Goal: Complete application form

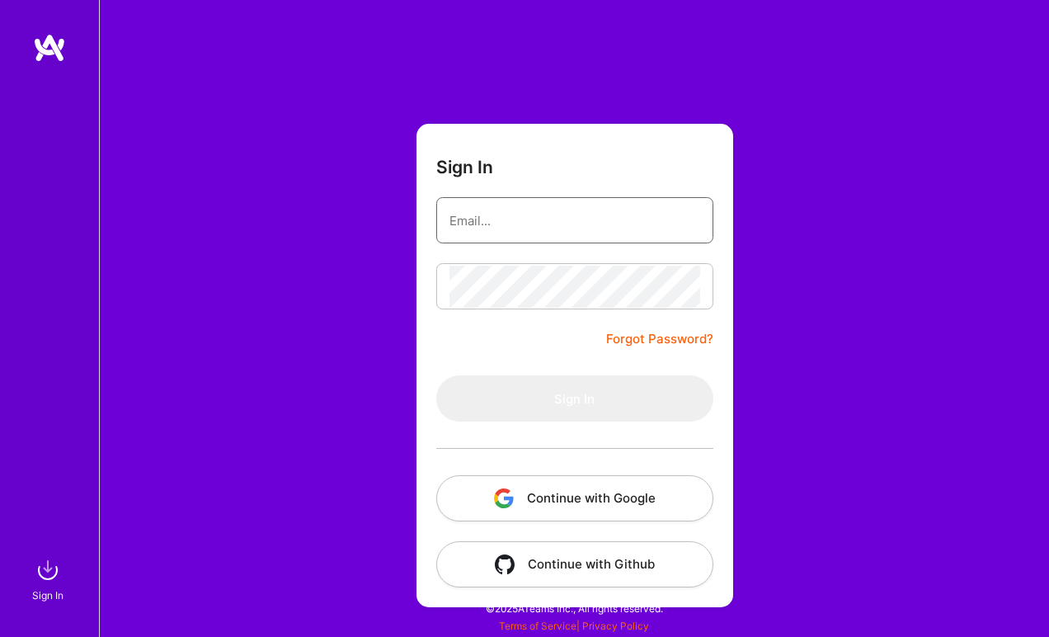
click at [510, 223] on input "email" at bounding box center [574, 221] width 251 height 42
type input "[EMAIL_ADDRESS][DOMAIN_NAME]"
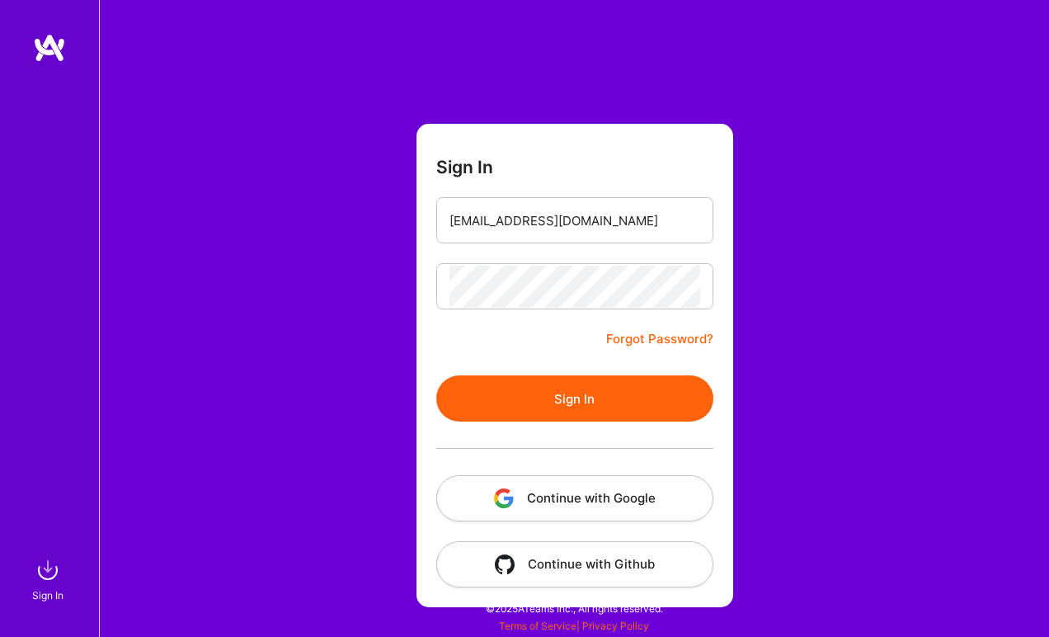
click at [553, 407] on button "Sign In" at bounding box center [574, 398] width 277 height 46
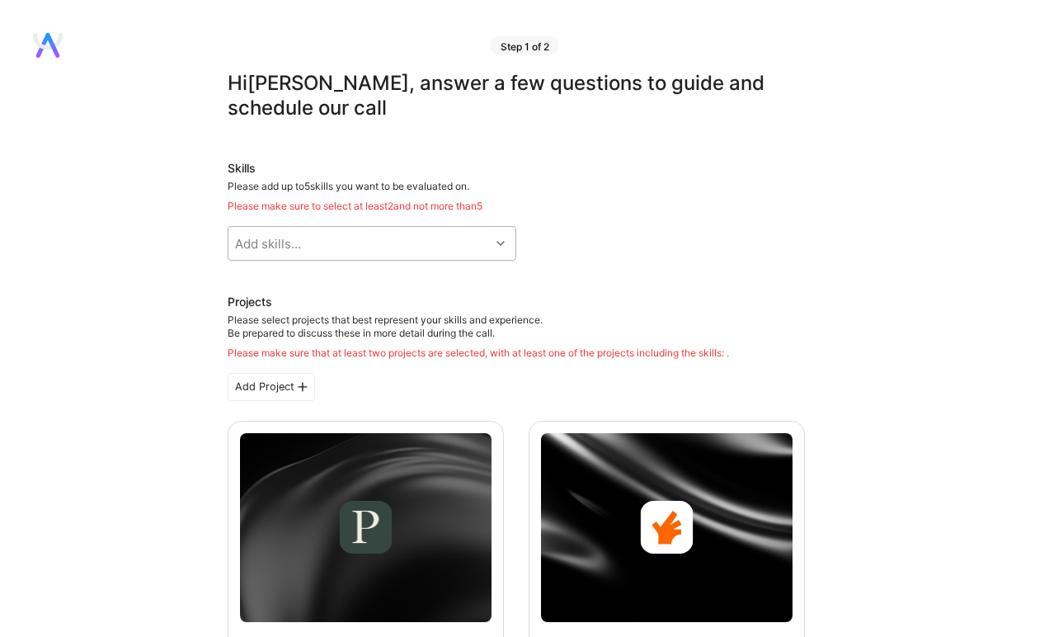
click at [347, 247] on div "Add skills..." at bounding box center [358, 243] width 261 height 33
click at [595, 181] on div "Please add up to 5 skills you want to be evaluated on. Please make sure to sele…" at bounding box center [516, 196] width 577 height 33
click at [408, 242] on div "Add skills..." at bounding box center [358, 243] width 261 height 33
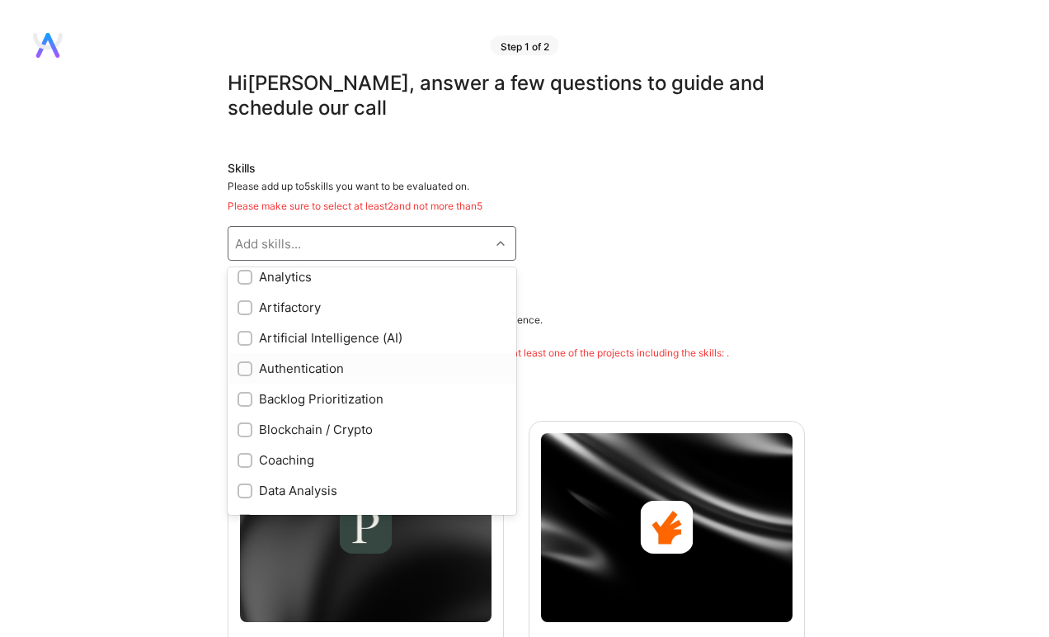
scroll to position [196, 0]
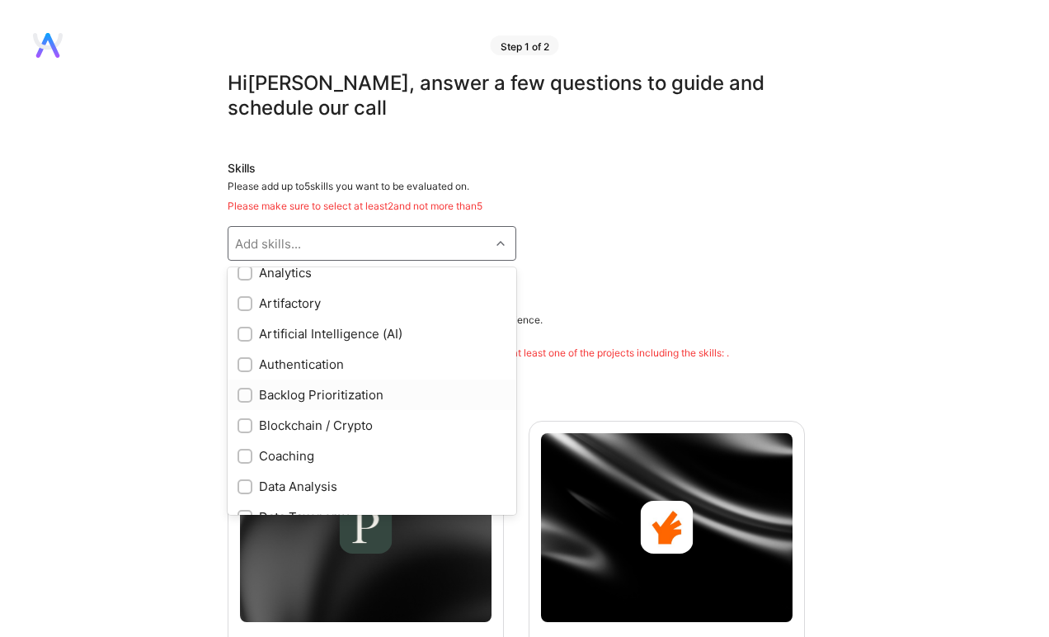
click at [333, 395] on div "Backlog Prioritization" at bounding box center [371, 394] width 269 height 17
checkbox input "true"
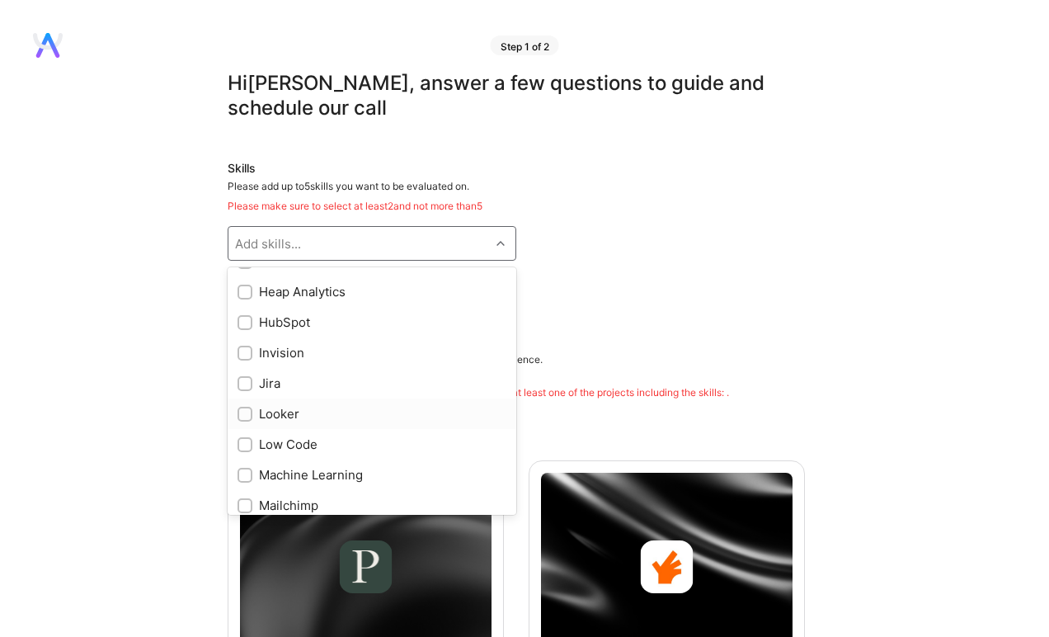
scroll to position [803, 0]
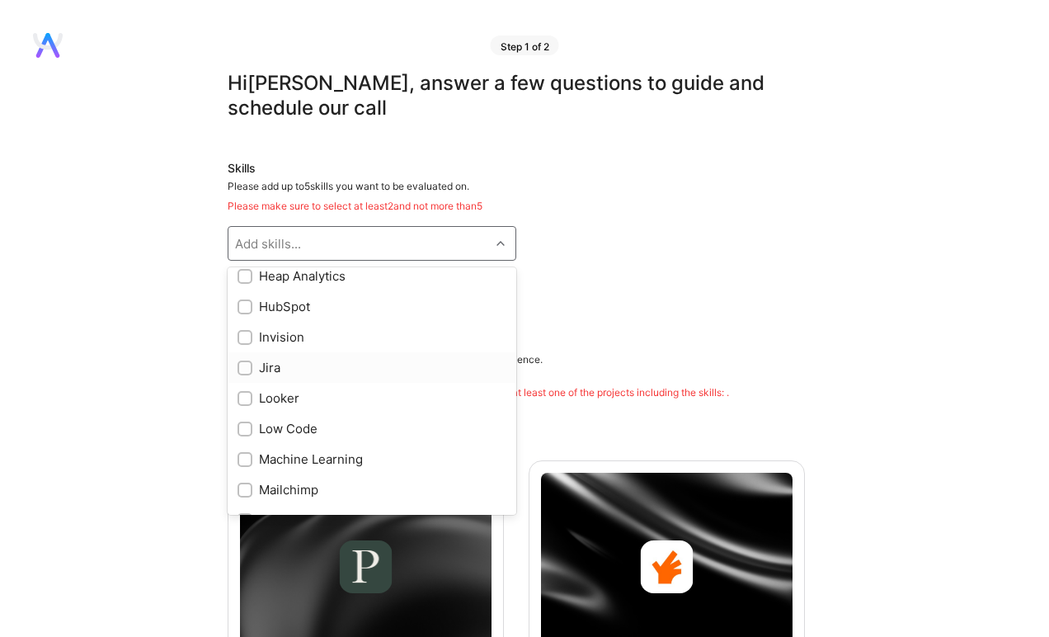
click at [336, 367] on div "Jira" at bounding box center [371, 367] width 269 height 17
checkbox input "true"
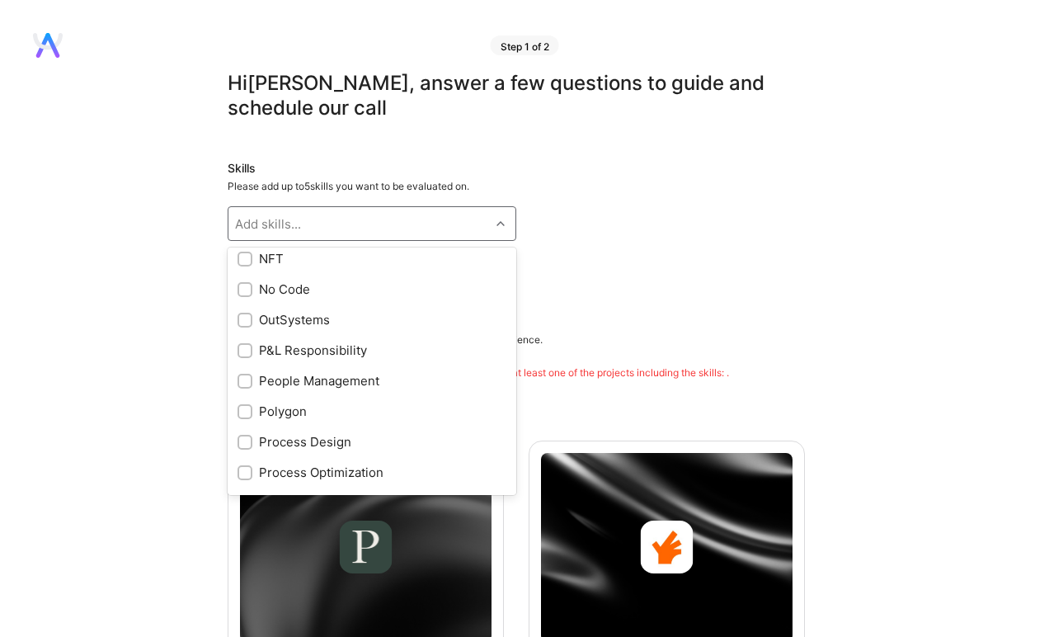
scroll to position [1234, 0]
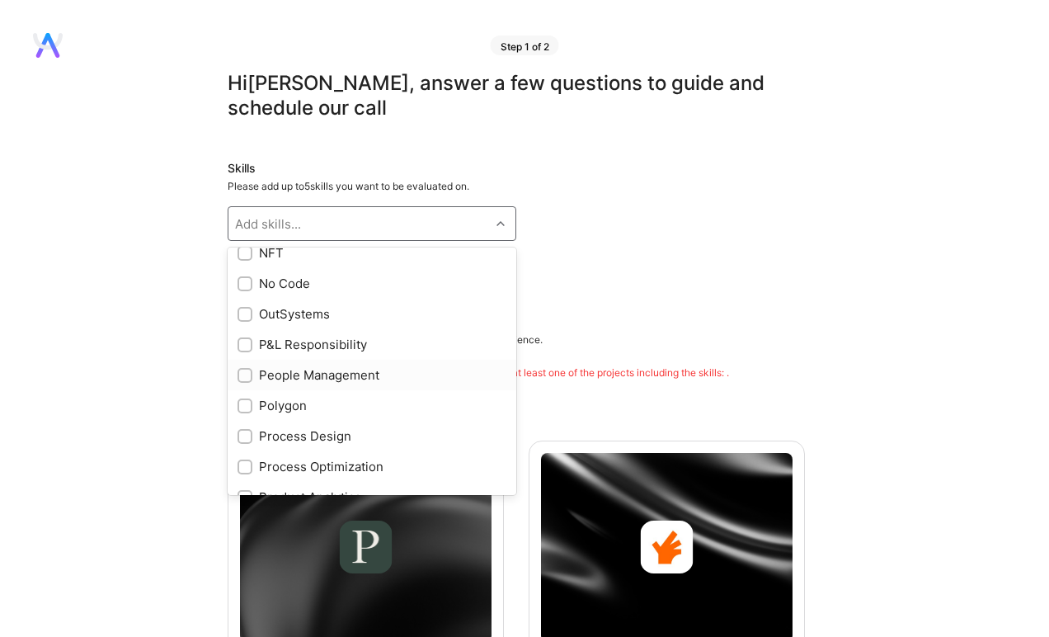
click at [369, 380] on div "People Management" at bounding box center [371, 374] width 269 height 17
checkbox input "true"
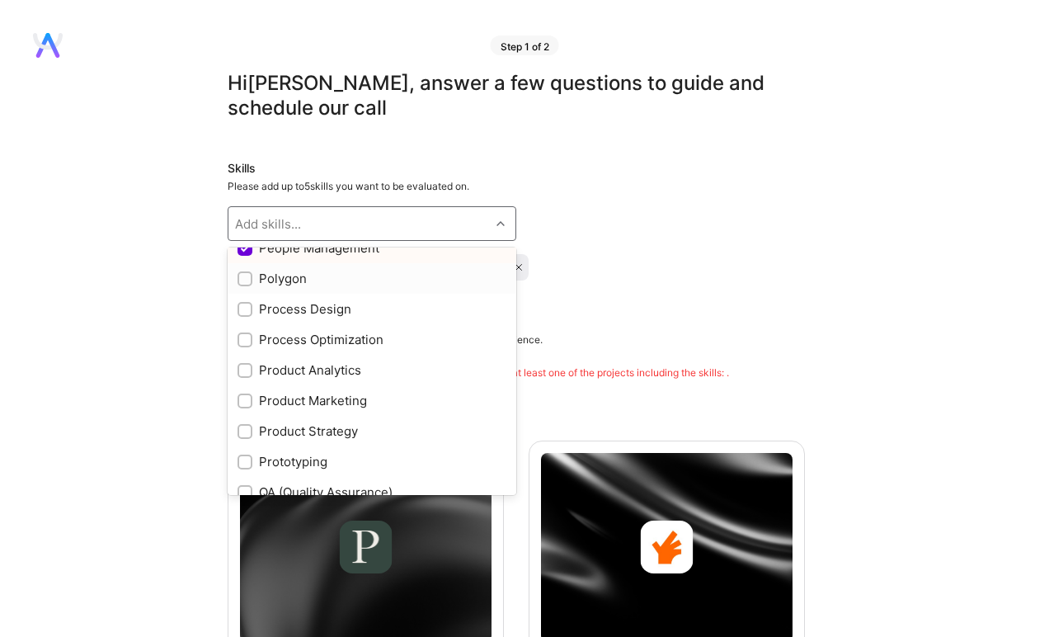
scroll to position [1363, 0]
click at [372, 342] on div "Process Optimization" at bounding box center [371, 336] width 269 height 17
checkbox input "true"
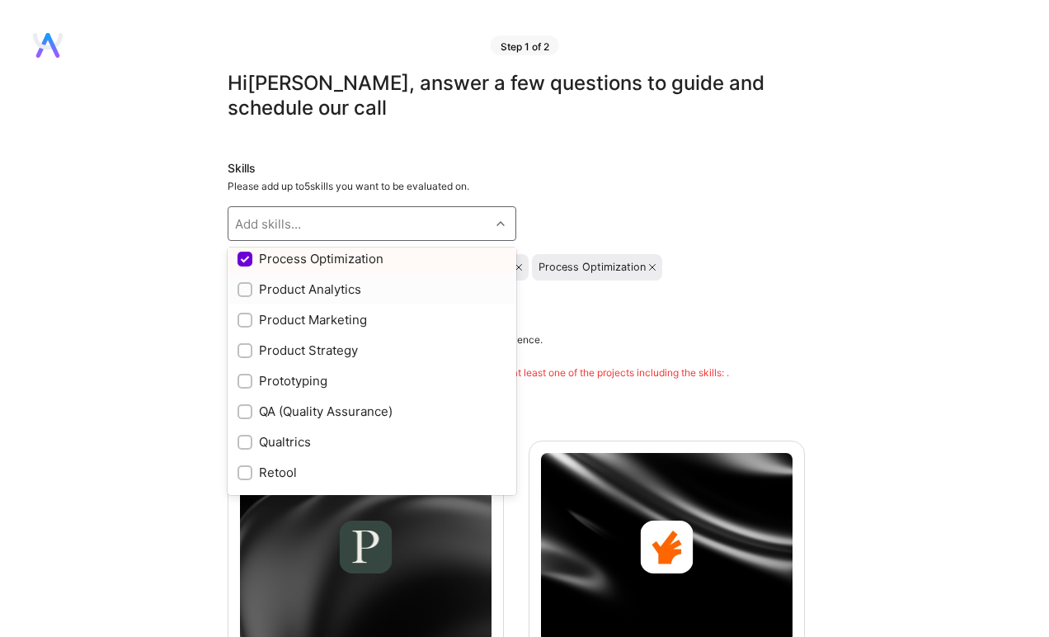
scroll to position [1443, 0]
click at [379, 359] on div "Product Strategy" at bounding box center [372, 348] width 289 height 31
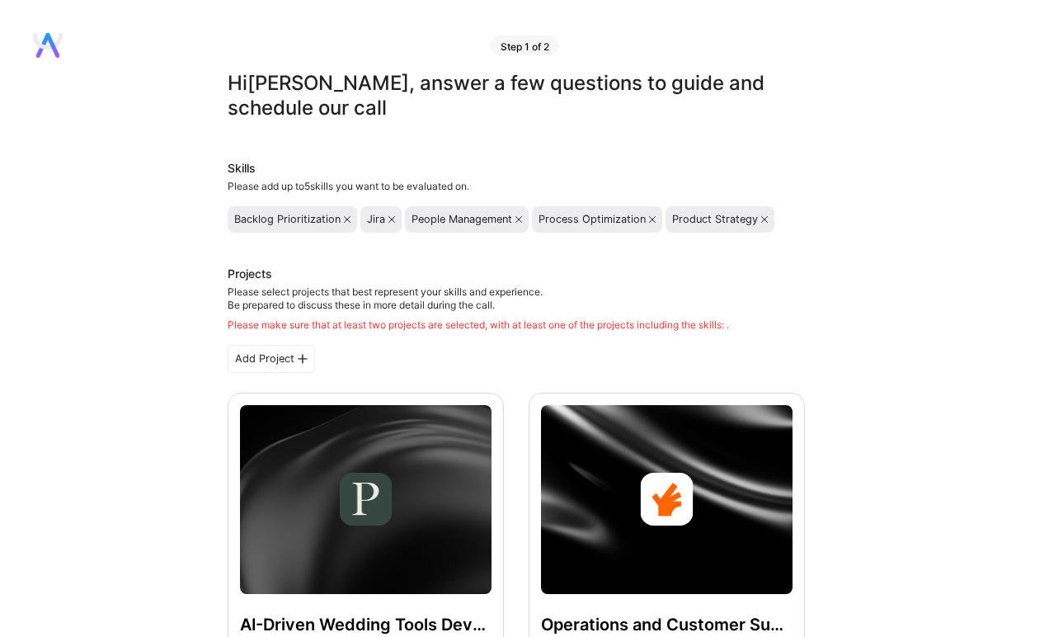
click at [294, 359] on div "Add Project" at bounding box center [271, 359] width 87 height 28
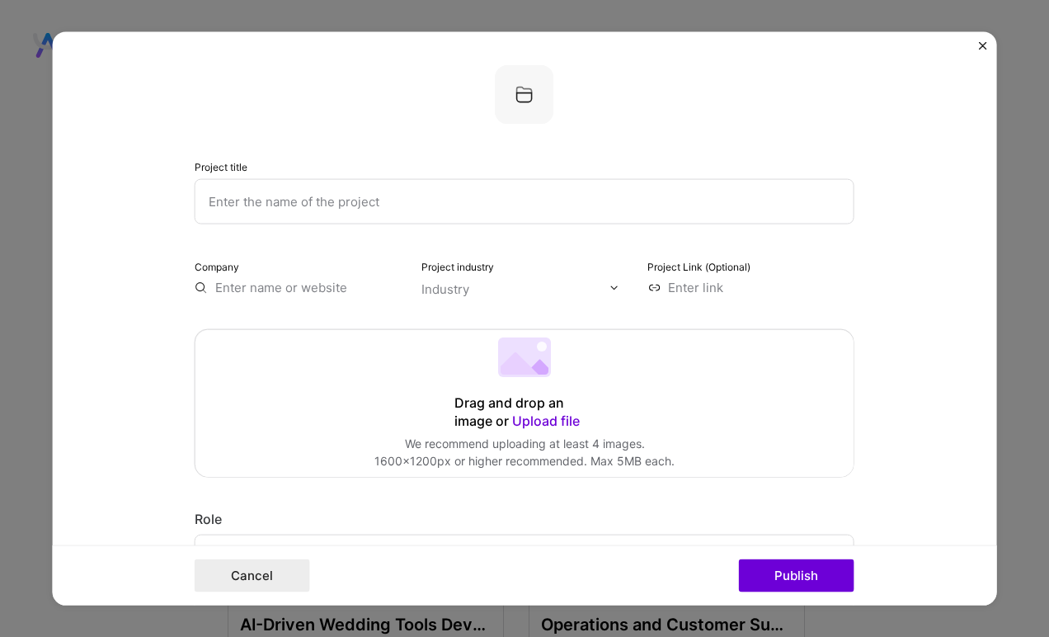
click at [285, 212] on input "text" at bounding box center [525, 201] width 660 height 45
type input "p"
click at [980, 44] on img "Close" at bounding box center [982, 46] width 8 height 8
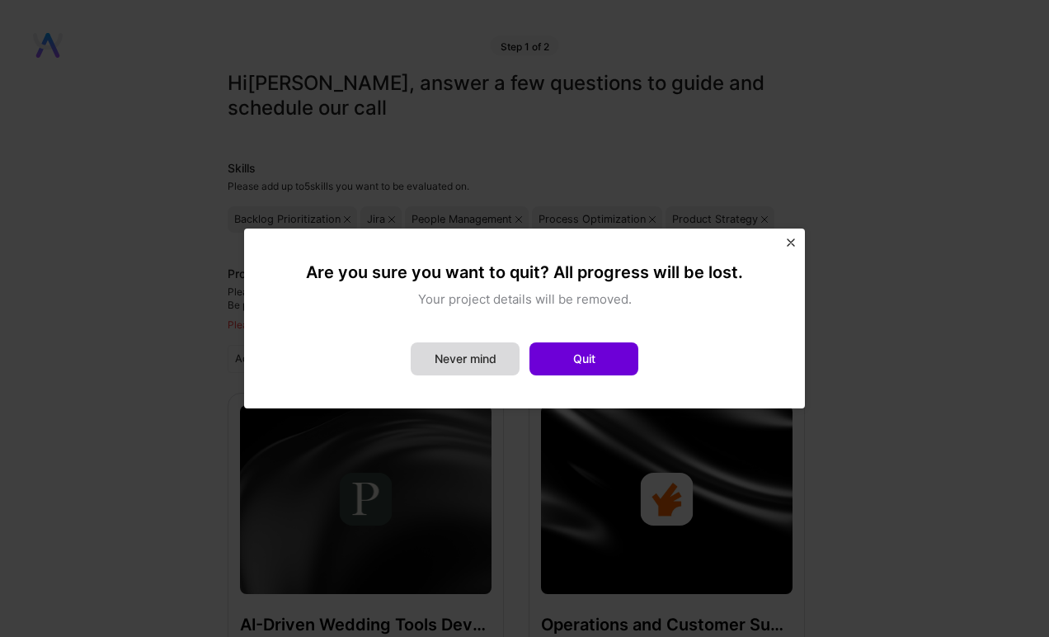
click at [493, 356] on button "Never mind" at bounding box center [465, 358] width 109 height 33
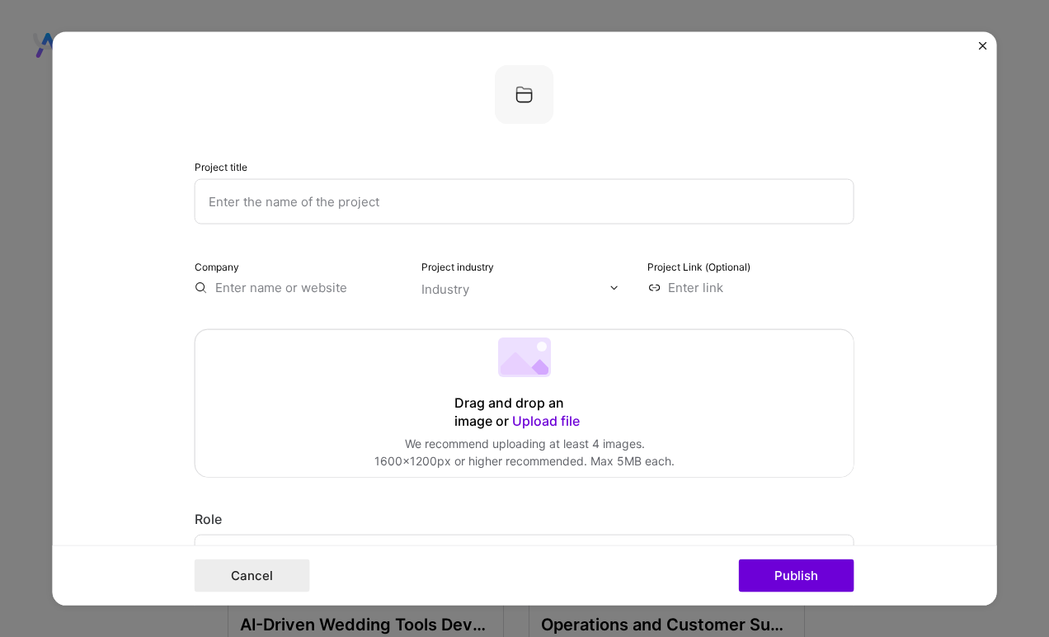
click at [980, 45] on img "Close" at bounding box center [982, 46] width 8 height 8
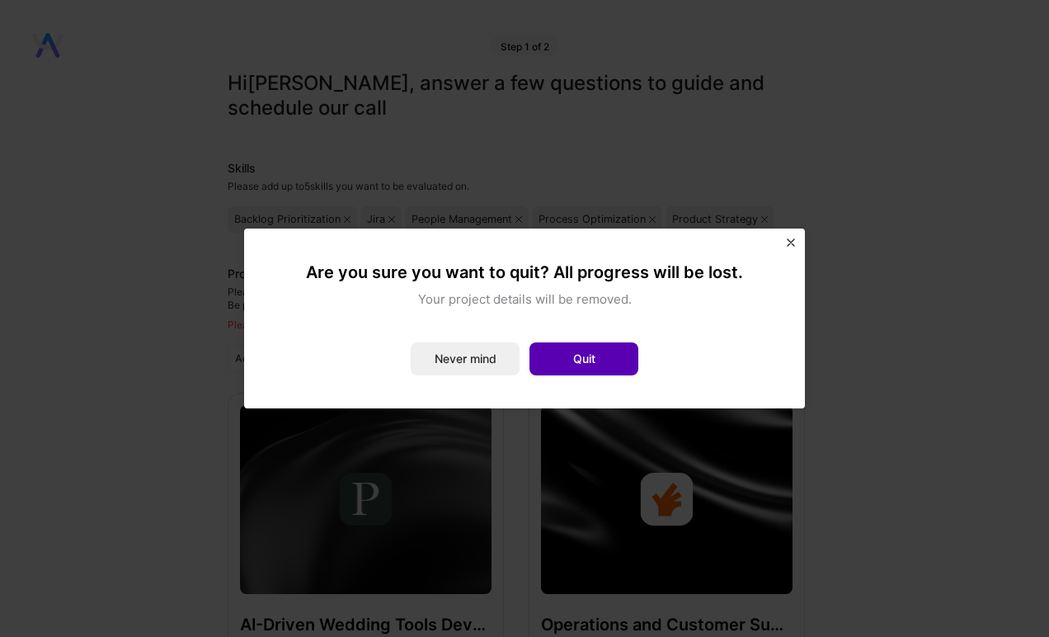
click at [594, 368] on button "Quit" at bounding box center [583, 358] width 109 height 33
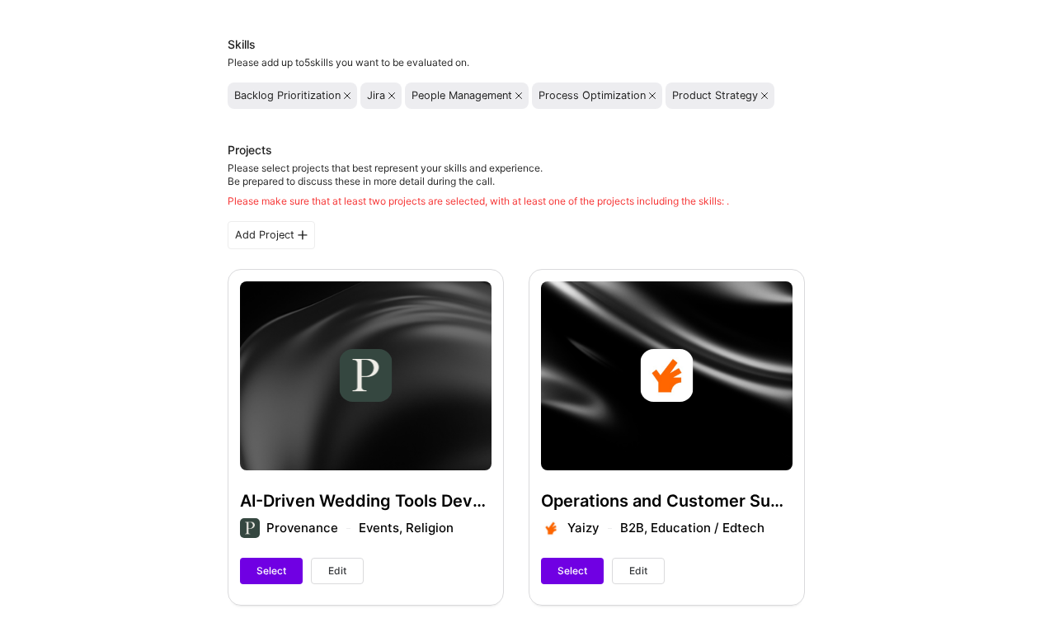
scroll to position [129, 0]
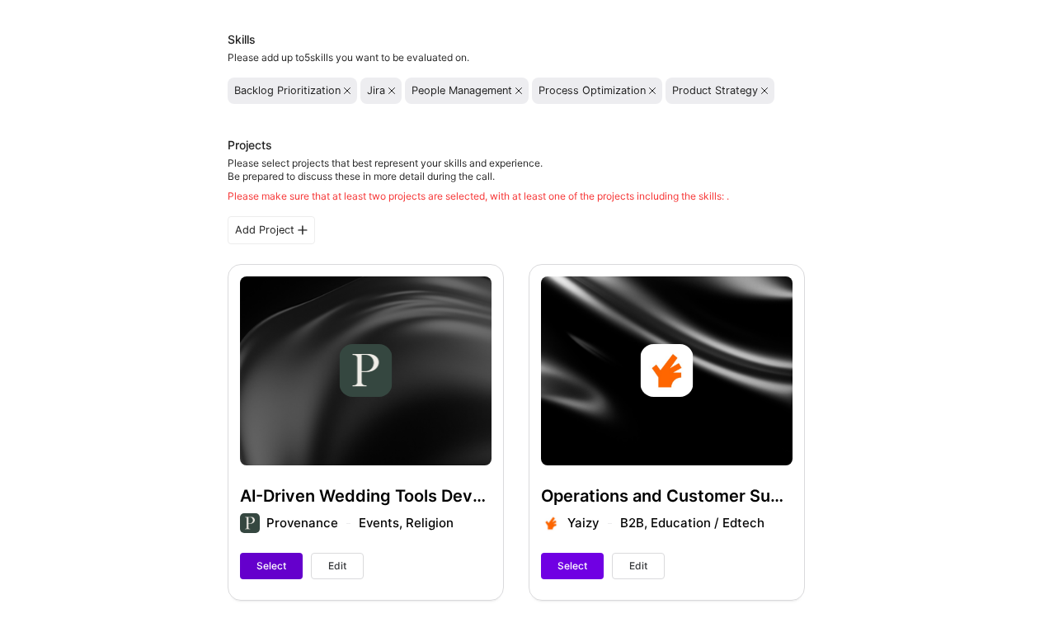
click at [271, 567] on span "Select" at bounding box center [271, 565] width 30 height 15
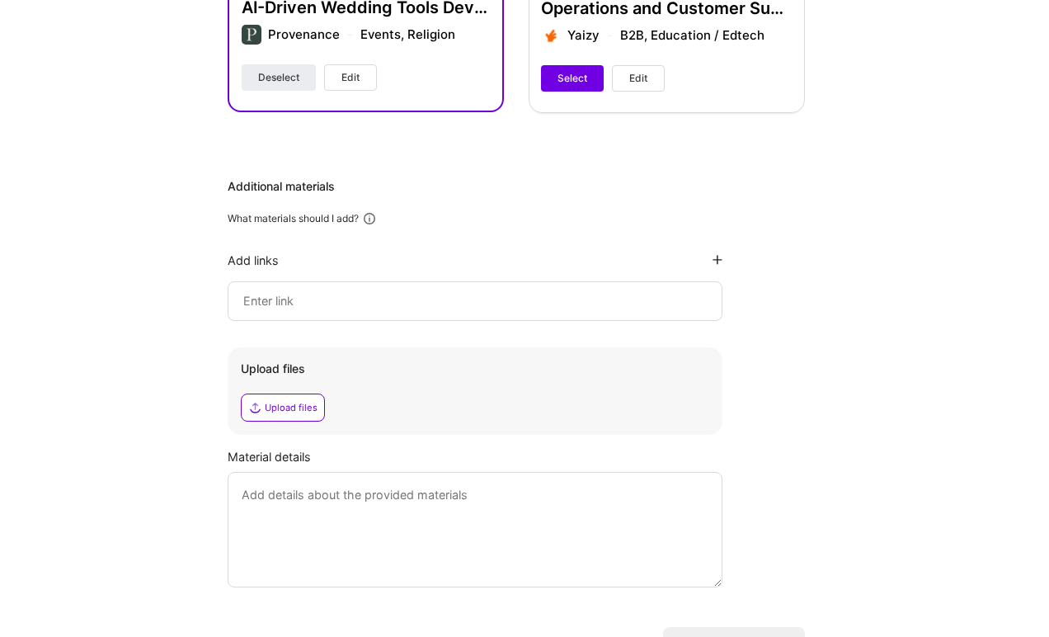
scroll to position [617, 0]
click at [296, 305] on input at bounding box center [475, 300] width 467 height 20
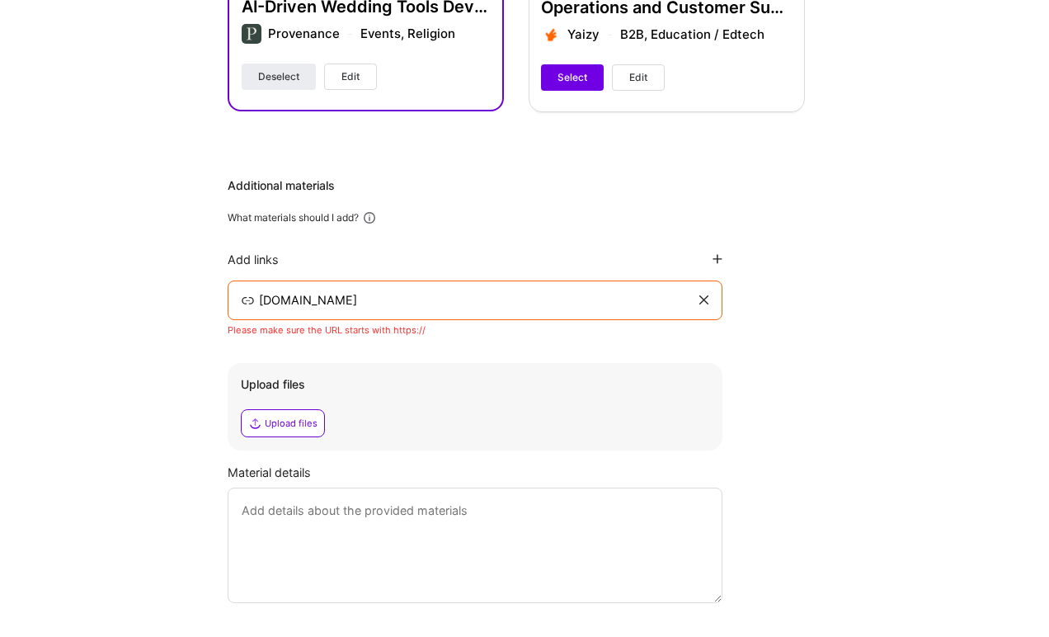
type input "[DOMAIN_NAME]"
click at [708, 305] on div "[DOMAIN_NAME]" at bounding box center [475, 300] width 495 height 40
click at [702, 300] on icon at bounding box center [703, 300] width 9 height 10
click at [443, 303] on input "[DOMAIN_NAME]" at bounding box center [476, 300] width 439 height 20
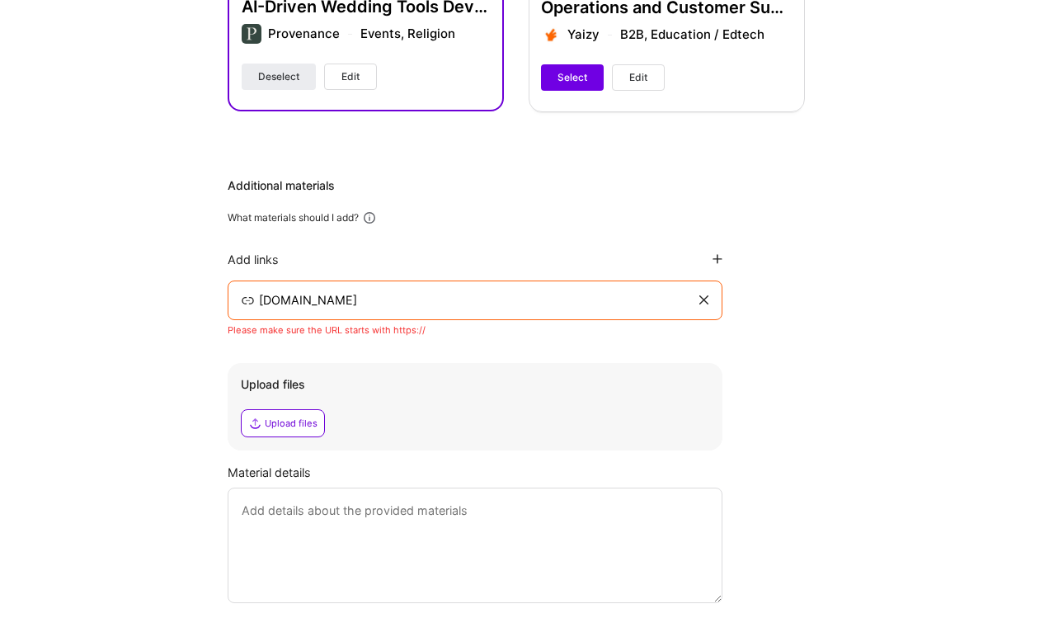
click at [443, 303] on input "[DOMAIN_NAME]" at bounding box center [476, 300] width 439 height 20
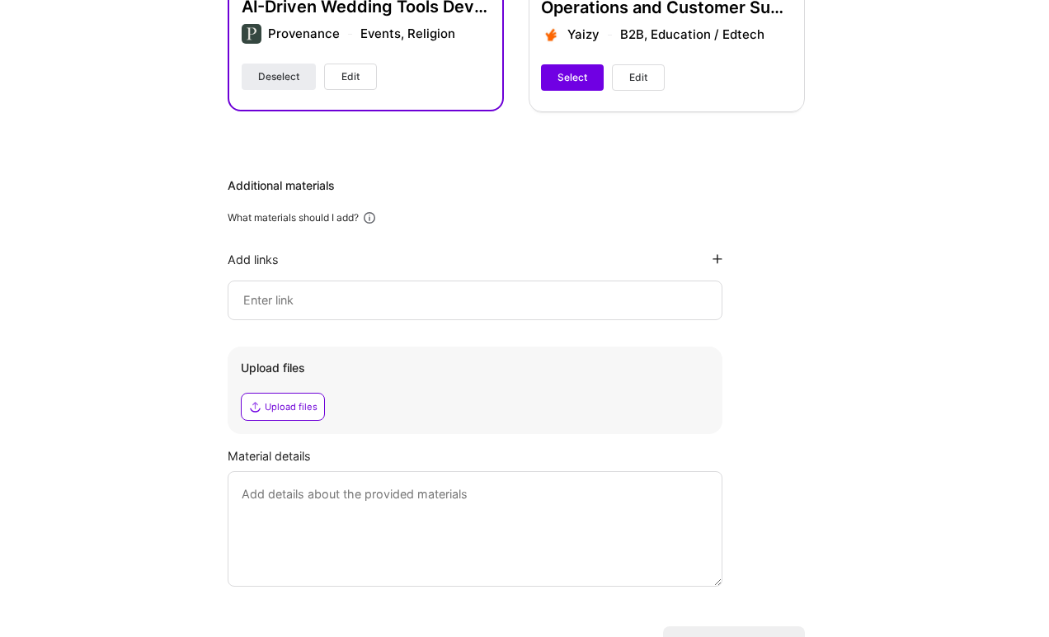
click at [793, 316] on div "Additional materials What materials should I add? Add links Upload files Upload…" at bounding box center [516, 381] width 577 height 409
click at [853, 355] on div "Hi [PERSON_NAME] , answer a few questions to guide and schedule our call Skills…" at bounding box center [516, 63] width 1032 height 1218
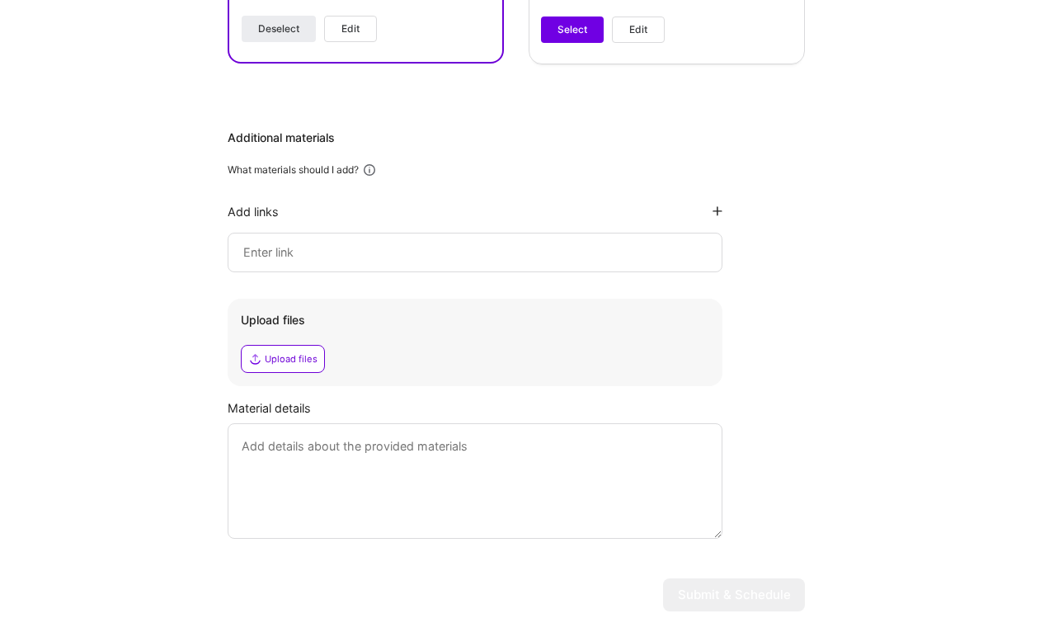
scroll to position [672, 0]
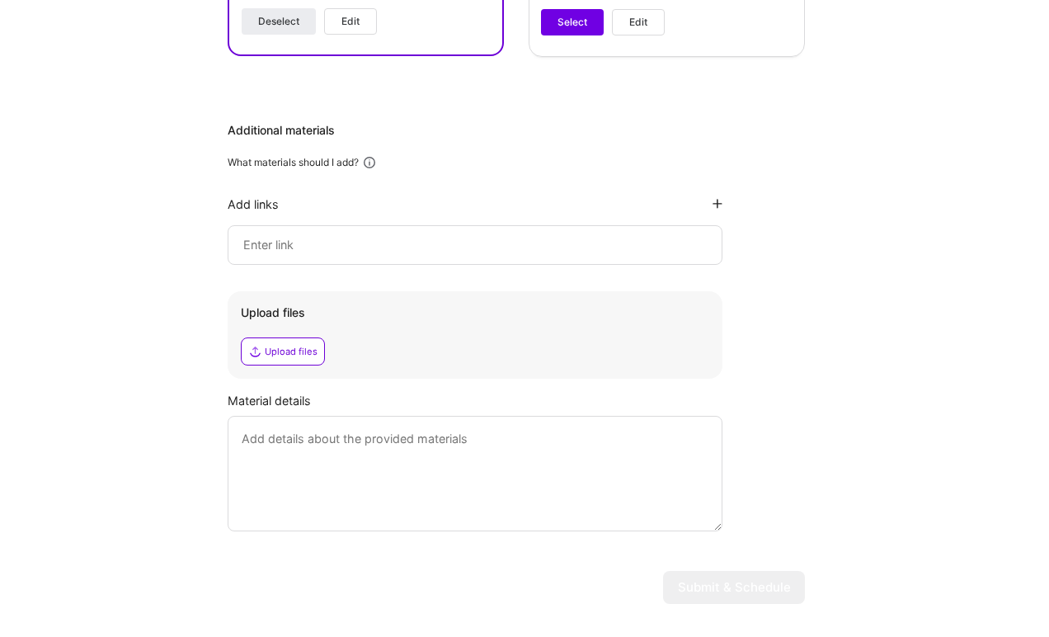
click at [821, 268] on div "Hi [PERSON_NAME] , answer a few questions to guide and schedule our call Skills…" at bounding box center [516, 8] width 1032 height 1218
